Goal: Information Seeking & Learning: Find contact information

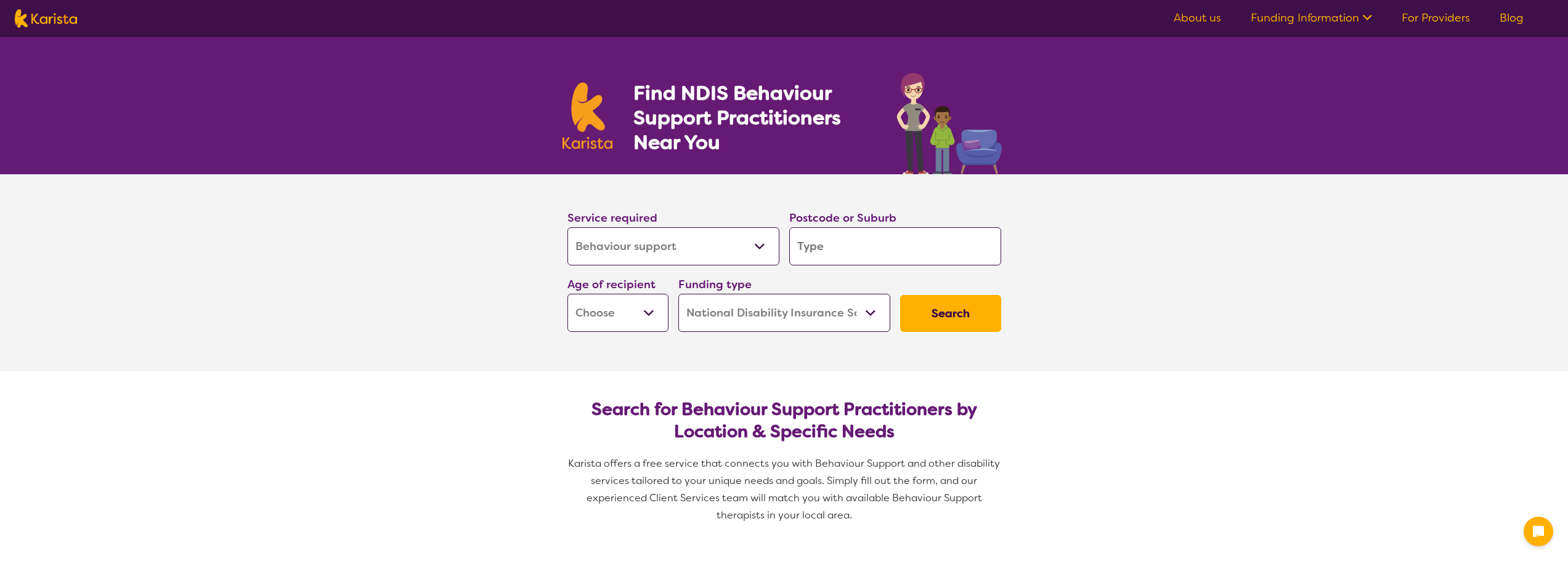
select select "Behaviour support"
select select "NDIS"
select select "Behaviour support"
select select "NDIS"
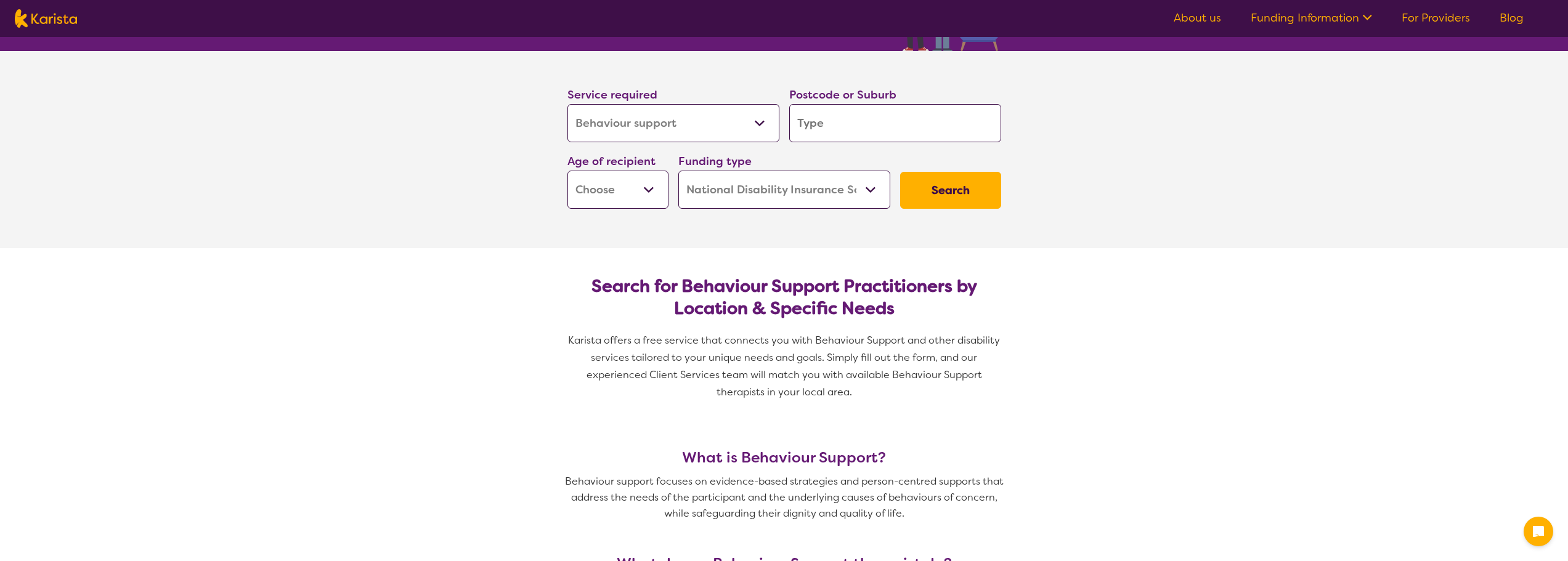
type input "2560"
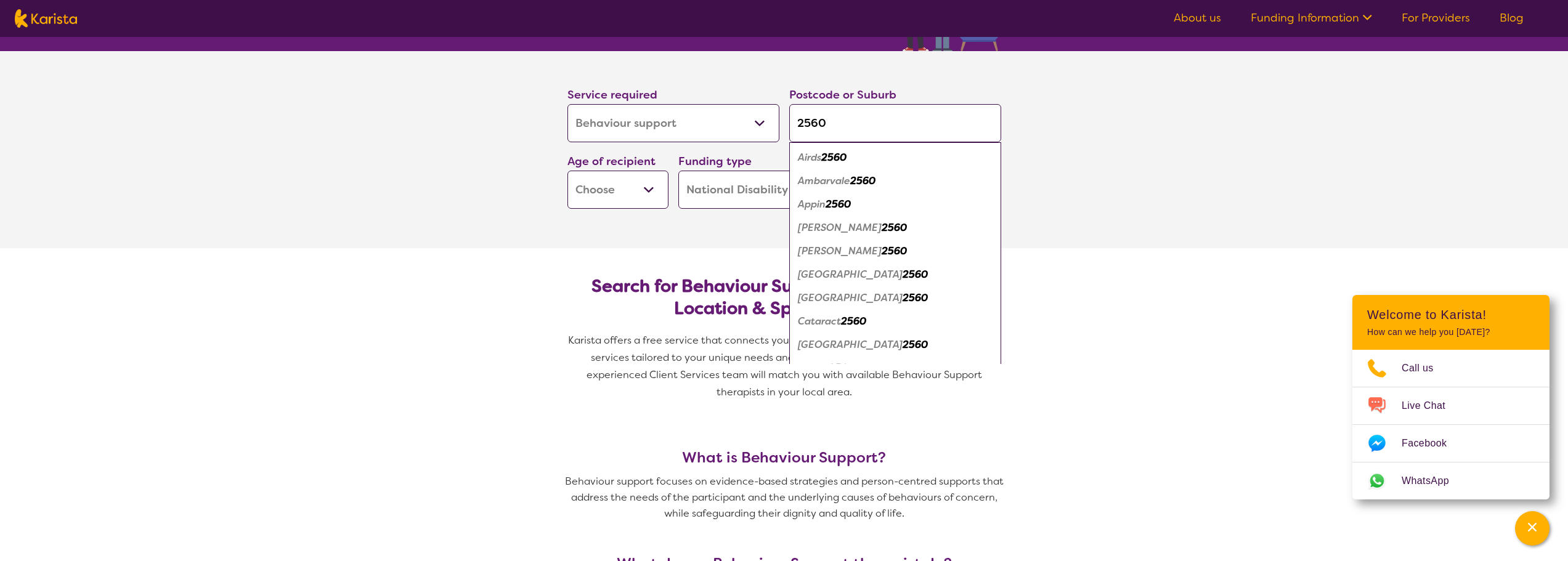
click at [634, 199] on select "Early Childhood - 0 to 9 Child - 10 to 11 Adolescent - 12 to 17 Adult - 18 to 6…" at bounding box center [618, 189] width 101 height 38
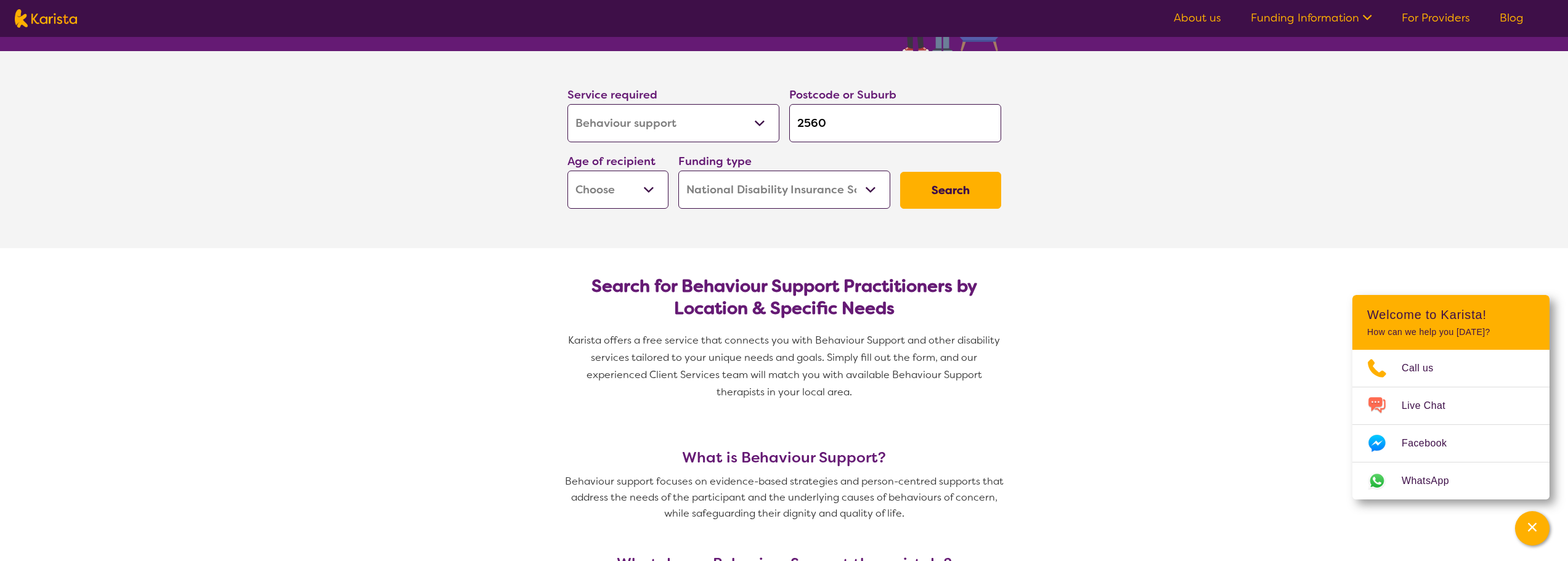
click at [860, 310] on h2 "Search for Behaviour Support Practitioners by Location & Specific Needs" at bounding box center [784, 297] width 414 height 44
click at [948, 183] on button "Search" at bounding box center [950, 191] width 101 height 37
click at [634, 213] on div "Age of recipient Early Childhood - 0 to 9 Child - 10 to 11 Adolescent - 12 to 1…" at bounding box center [618, 181] width 111 height 67
click at [623, 200] on select "Early Childhood - 0 to 9 Child - 10 to 11 Adolescent - 12 to 17 Adult - 18 to 6…" at bounding box center [618, 189] width 101 height 38
select select "AD"
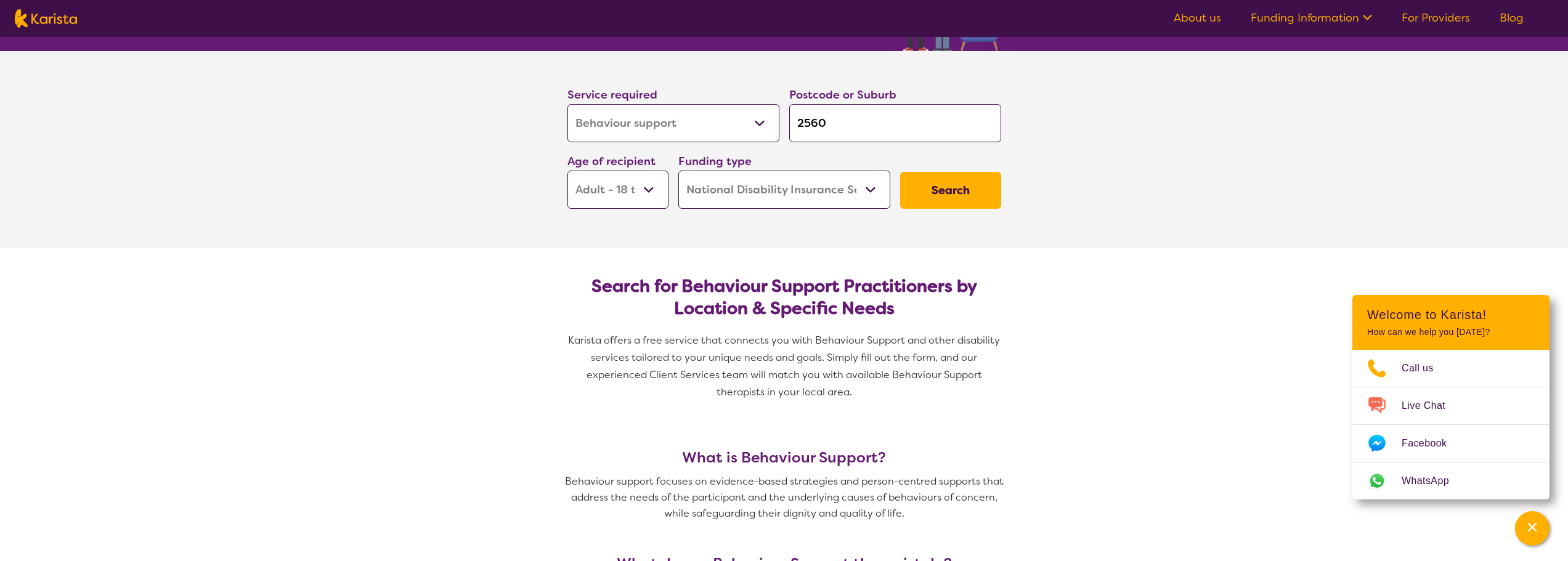
click at [568, 170] on select "Early Childhood - 0 to 9 Child - 10 to 11 Adolescent - 12 to 17 Adult - 18 to 6…" at bounding box center [618, 189] width 101 height 38
select select "AD"
click at [607, 169] on div "Age of recipient Early Childhood - 0 to 9 Child - 10 to 11 Adolescent - 12 to 1…" at bounding box center [618, 180] width 101 height 56
select select "EC"
click at [568, 170] on select "Early Childhood - 0 to 9 Child - 10 to 11 Adolescent - 12 to 17 Adult - 18 to 6…" at bounding box center [618, 189] width 101 height 38
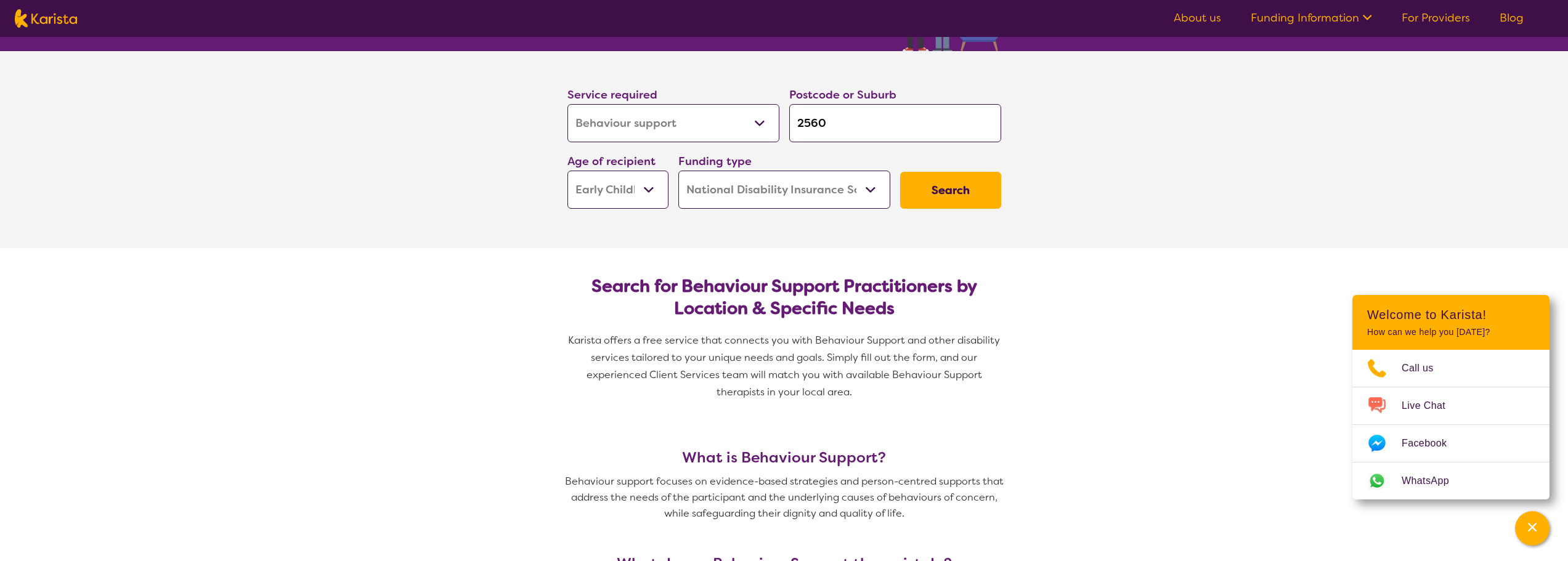
select select "EC"
click at [960, 189] on button "Search" at bounding box center [950, 191] width 101 height 37
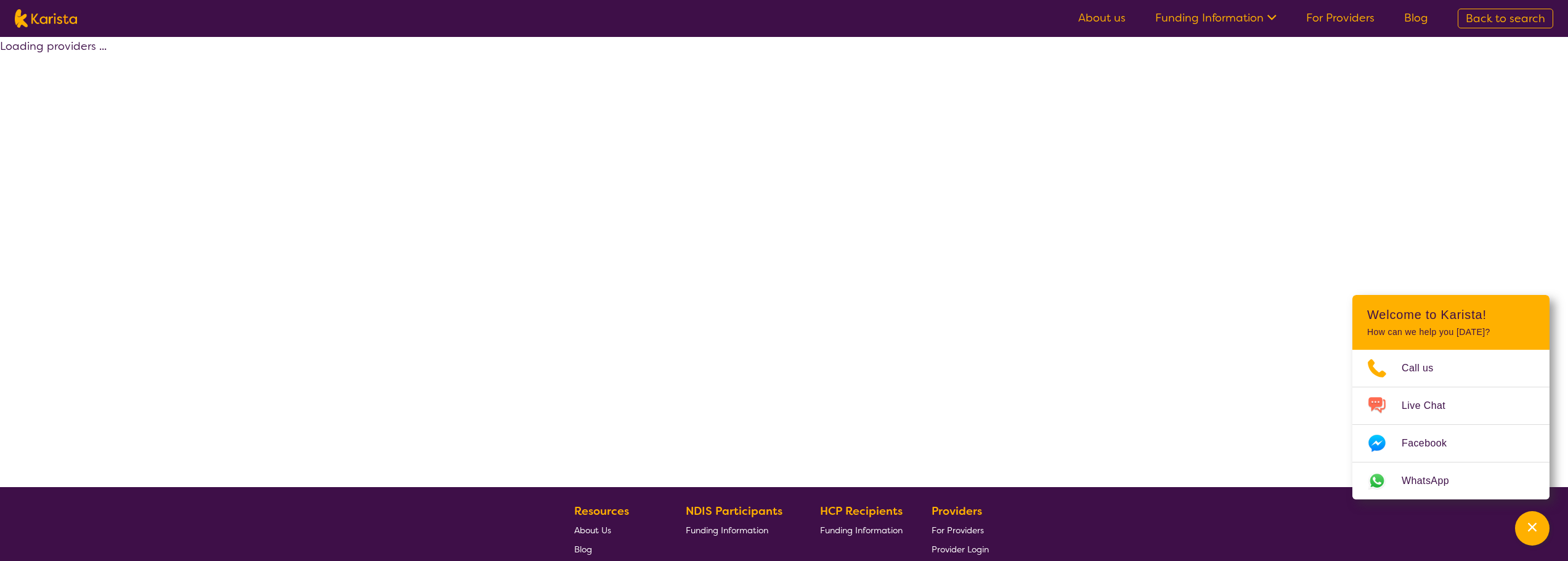
select select "by_score"
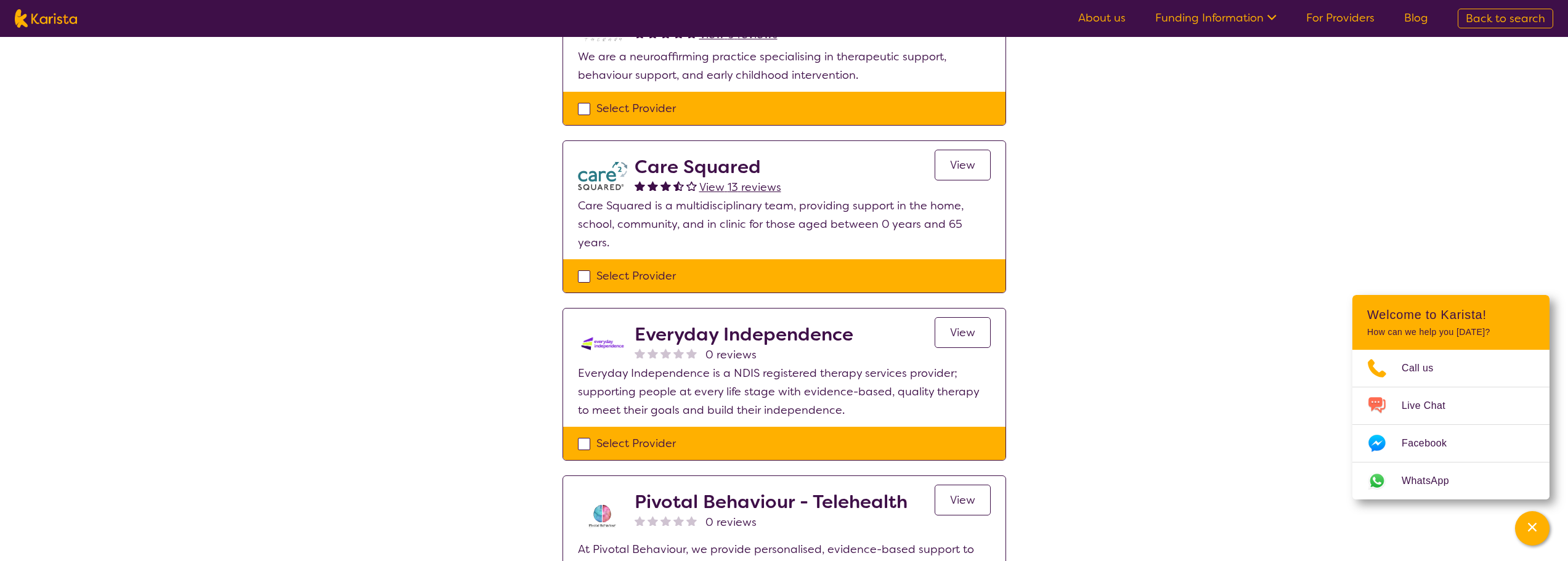
scroll to position [185, 0]
click at [581, 437] on div "Select Provider" at bounding box center [784, 443] width 413 height 19
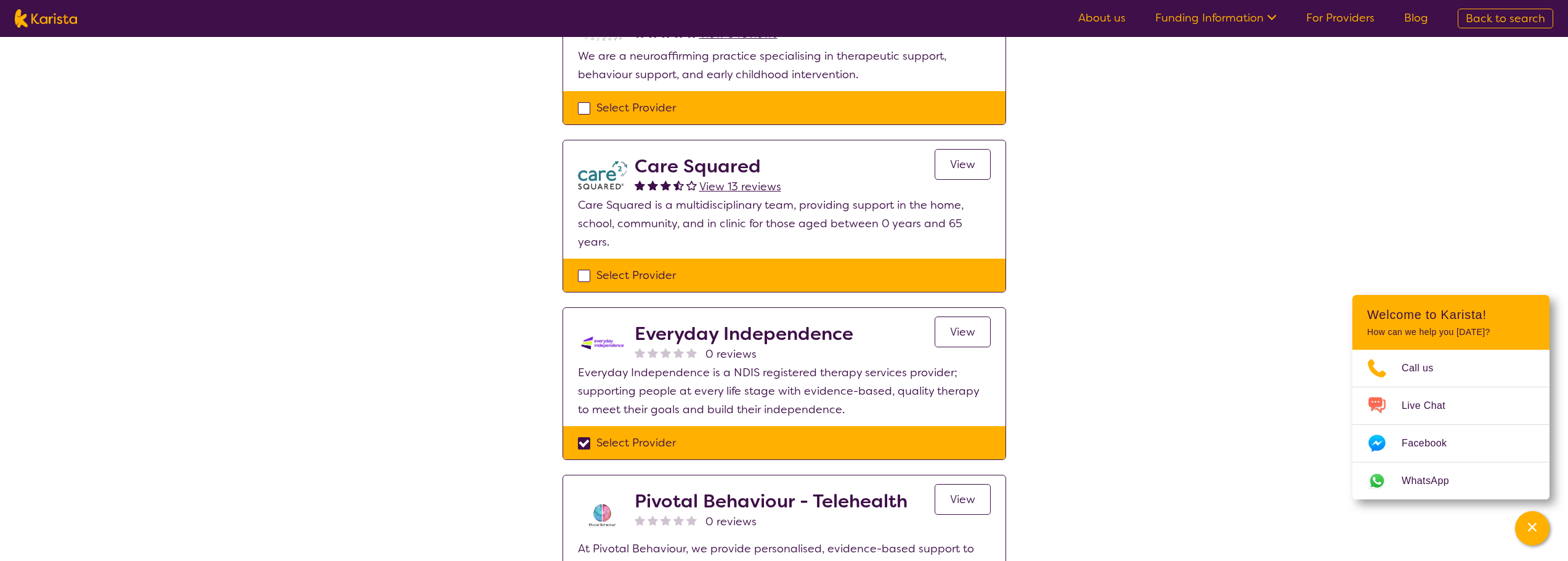
checkbox input "true"
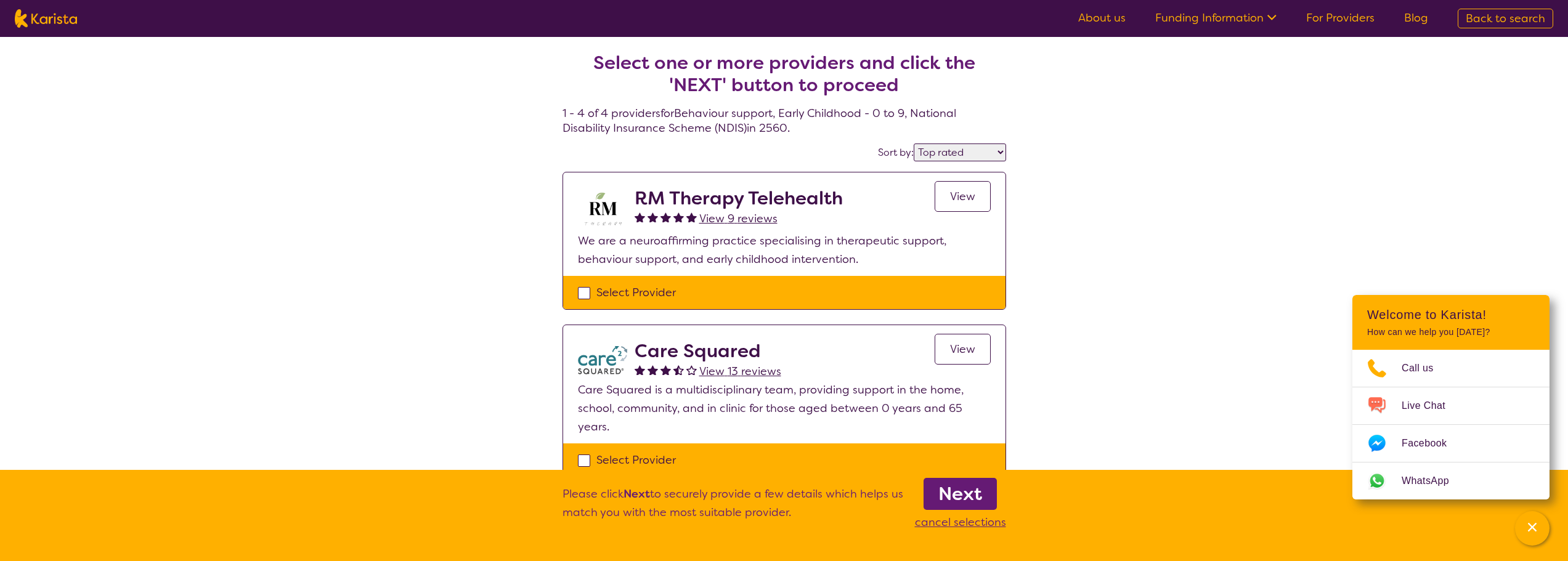
select select "Behaviour support"
select select "EC"
select select "NDIS"
select select "Behaviour support"
select select "EC"
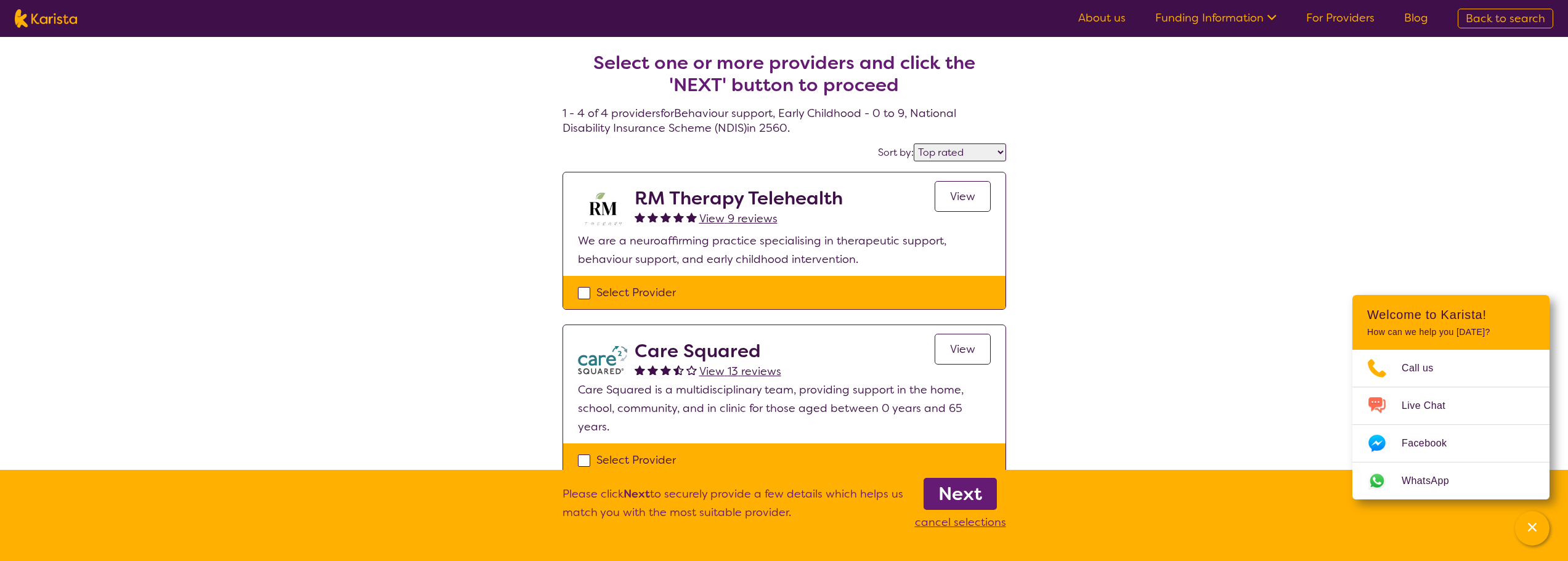
select select "NDIS"
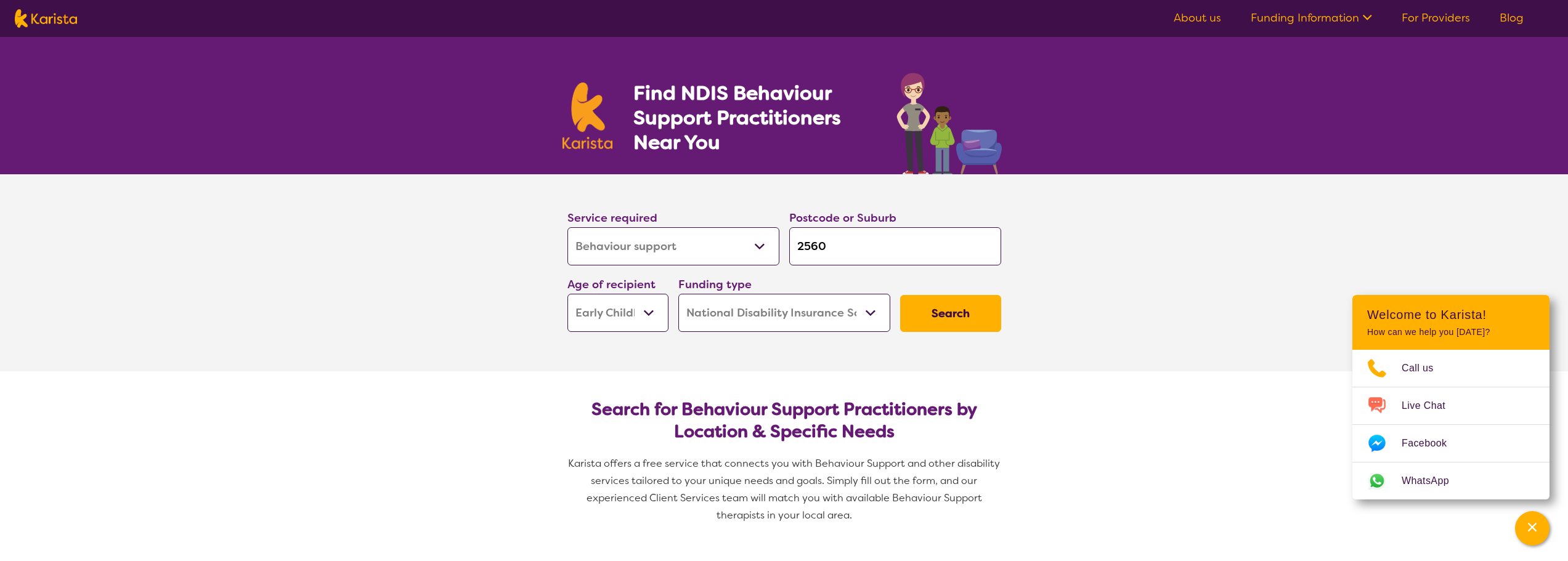
scroll to position [123, 0]
